Goal: Task Accomplishment & Management: Manage account settings

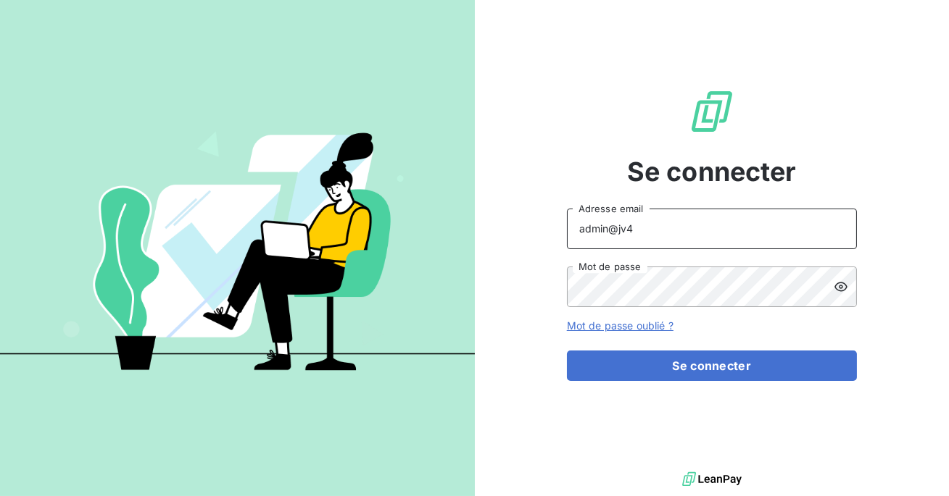
click at [672, 234] on input "admin@jv4" at bounding box center [712, 229] width 290 height 41
type input "admin@hiptown"
click at [567, 351] on button "Se connecter" at bounding box center [712, 366] width 290 height 30
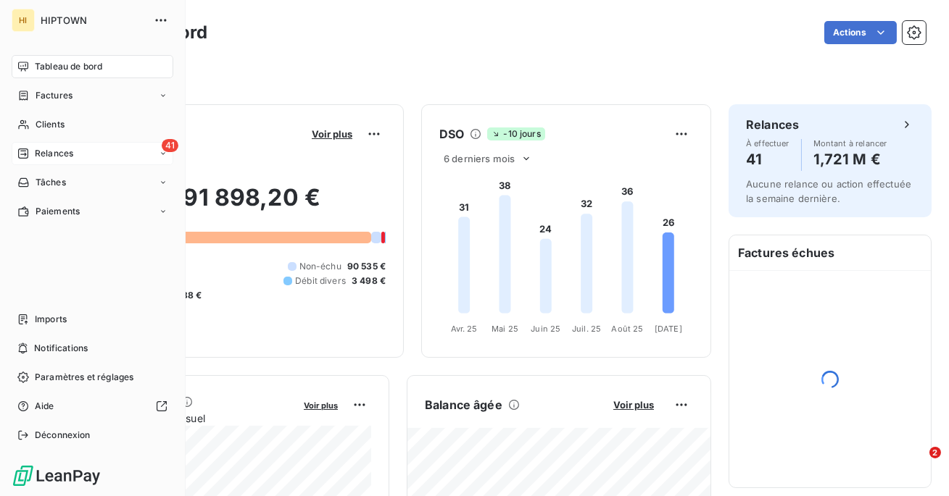
click at [46, 151] on span "Relances" at bounding box center [54, 153] width 38 height 13
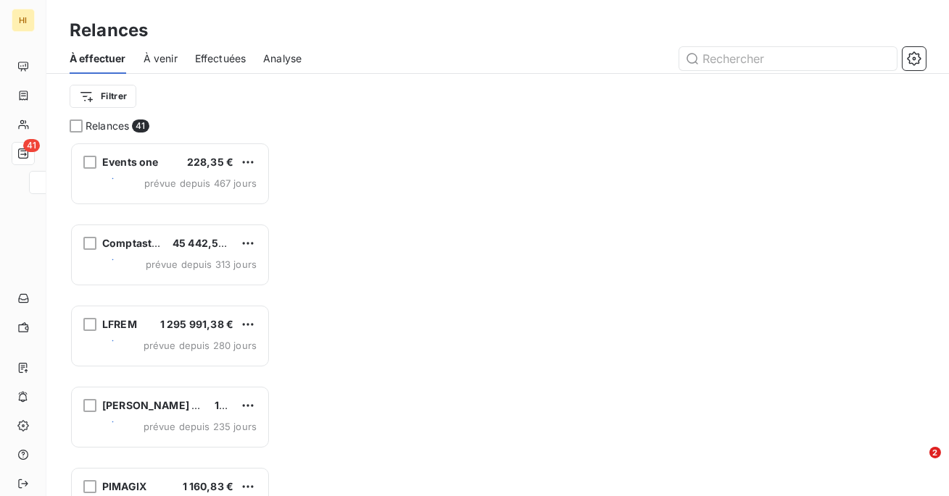
scroll to position [354, 201]
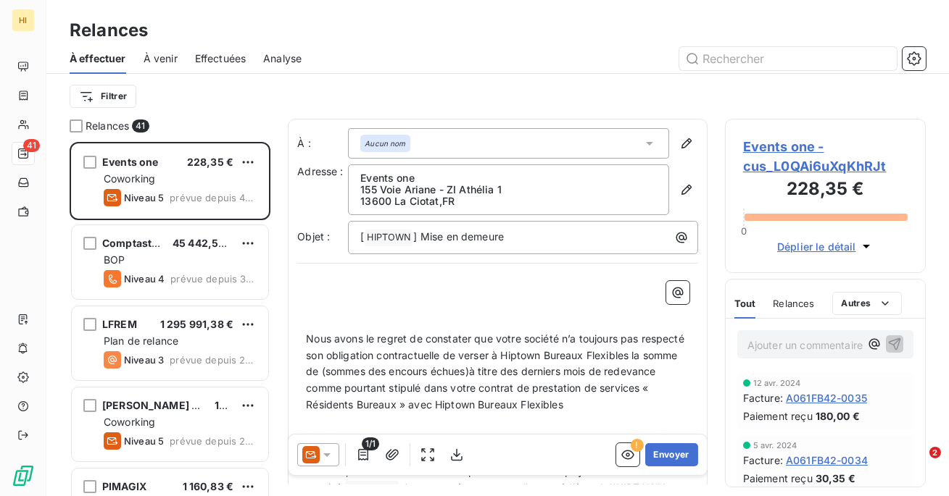
click at [207, 65] on span "Effectuées" at bounding box center [220, 58] width 51 height 14
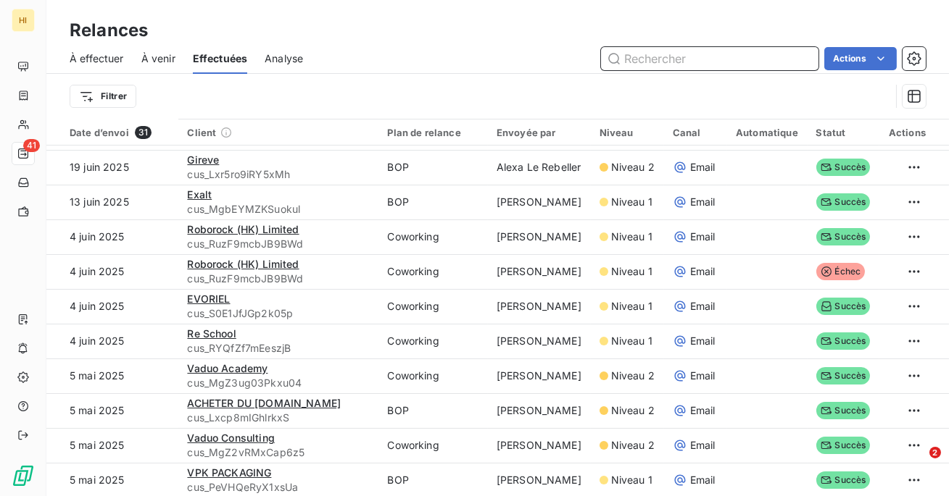
scroll to position [727, 0]
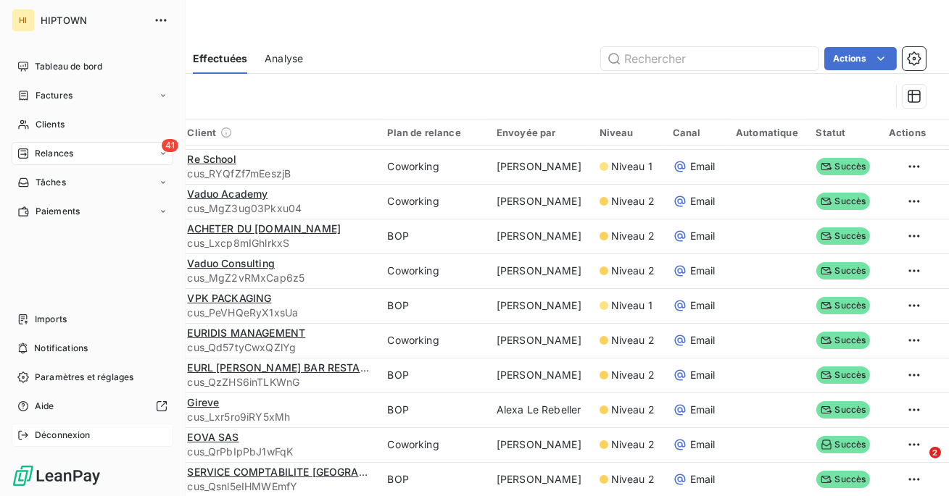
click at [54, 438] on span "Déconnexion" at bounding box center [63, 435] width 56 height 13
